Goal: Navigation & Orientation: Find specific page/section

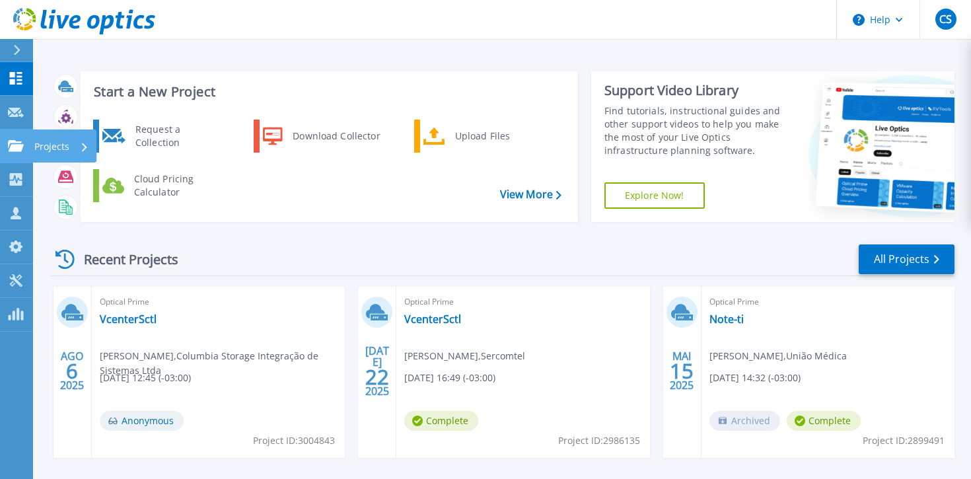
click at [22, 138] on link "Projects Projects" at bounding box center [16, 146] width 33 height 34
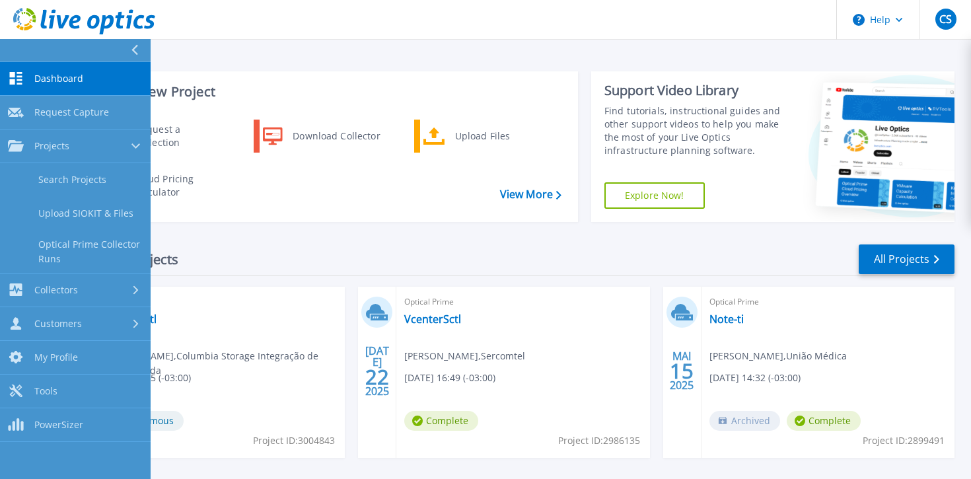
click at [174, 244] on div "Recent Projects" at bounding box center [123, 259] width 145 height 32
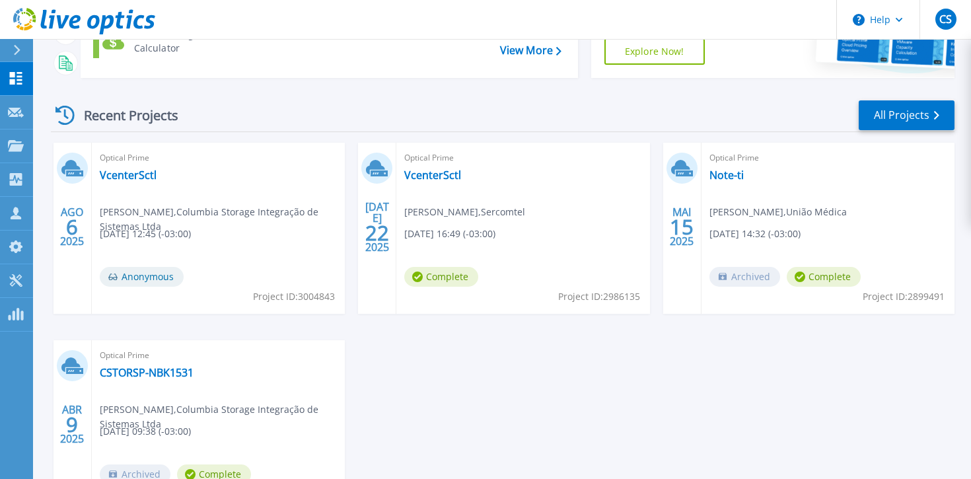
scroll to position [147, 0]
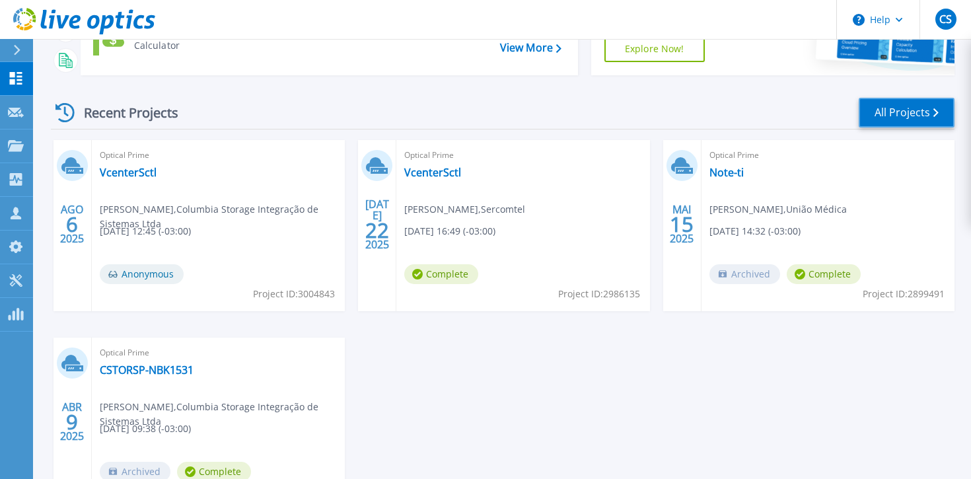
click at [942, 111] on link "All Projects" at bounding box center [907, 113] width 96 height 30
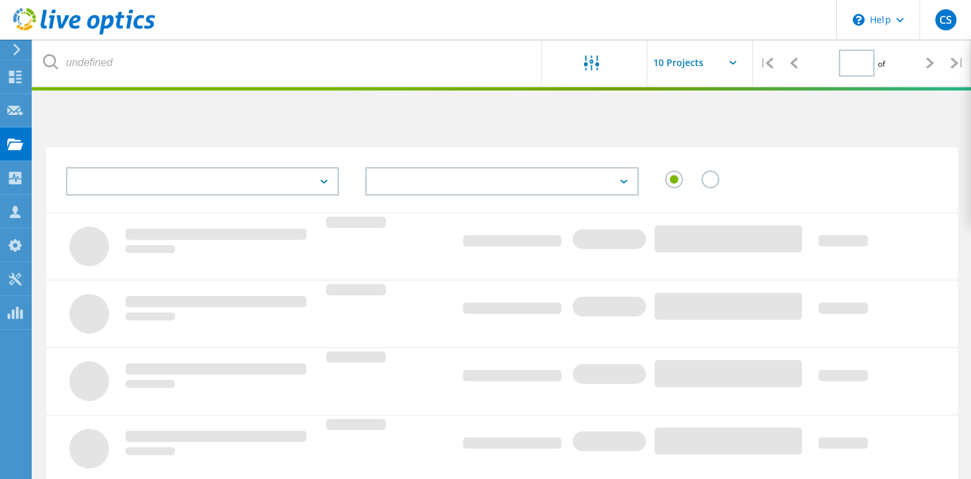
type input "1"
